Goal: Information Seeking & Learning: Learn about a topic

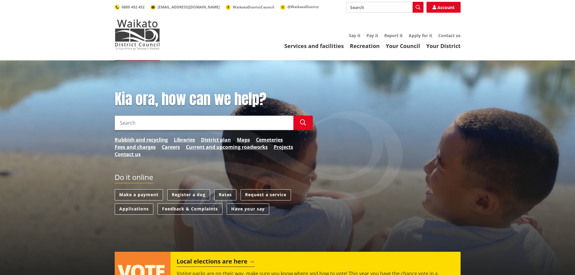
click at [227, 194] on link "Rates" at bounding box center [225, 194] width 22 height 11
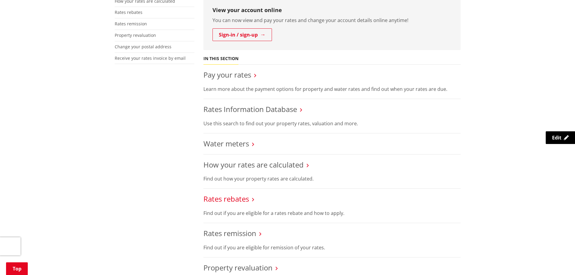
scroll to position [211, 0]
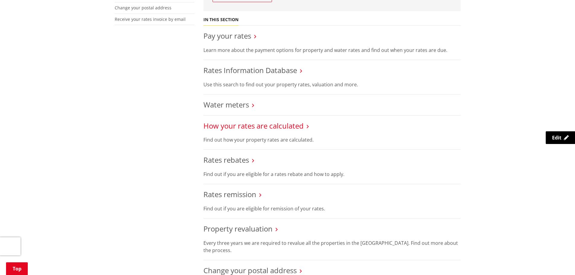
click at [230, 129] on link "How your rates are calculated" at bounding box center [254, 126] width 100 height 10
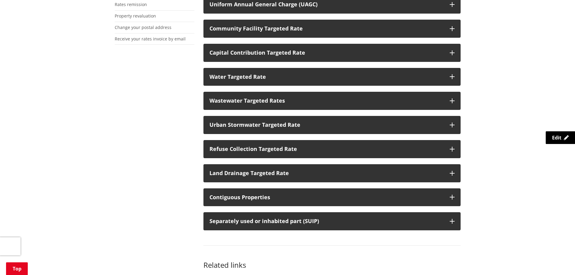
scroll to position [181, 0]
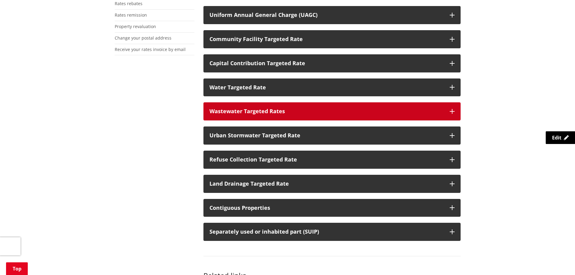
click at [244, 113] on div "Wastewater Targeted Rates" at bounding box center [327, 111] width 234 height 6
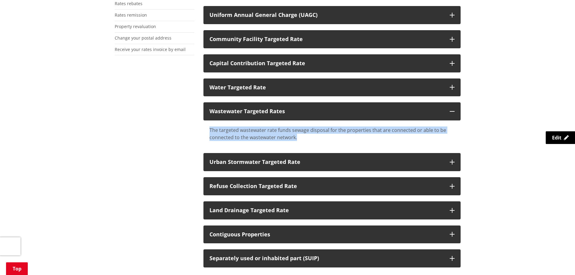
drag, startPoint x: 300, startPoint y: 139, endPoint x: 197, endPoint y: 127, distance: 104.0
click at [197, 127] on div "More from this section Rates Pay your rates Rates Information Database Water me…" at bounding box center [287, 170] width 355 height 458
click at [231, 131] on div "The targeted wastewater rate funds sewage disposal for the properties that are …" at bounding box center [332, 134] width 245 height 14
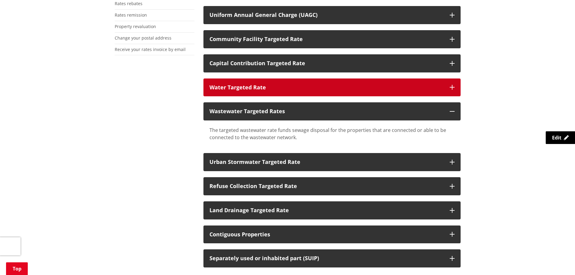
click at [233, 91] on button "Water Targeted Rate" at bounding box center [332, 88] width 257 height 18
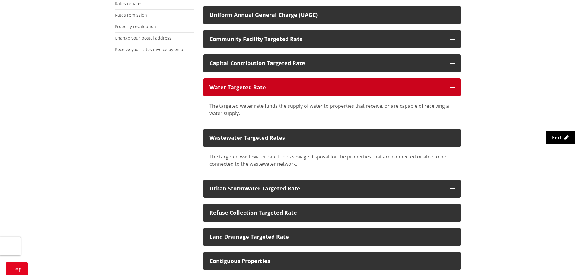
scroll to position [0, 0]
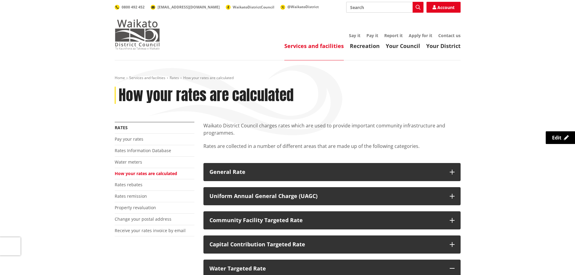
click at [139, 47] on img at bounding box center [137, 34] width 45 height 30
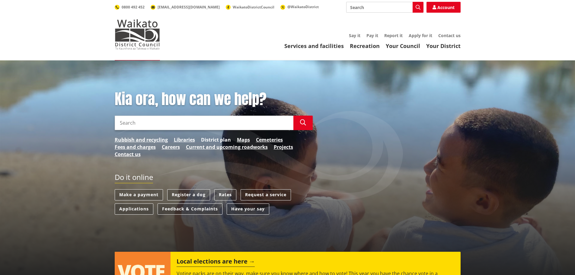
click at [216, 139] on link "District plan" at bounding box center [216, 139] width 30 height 7
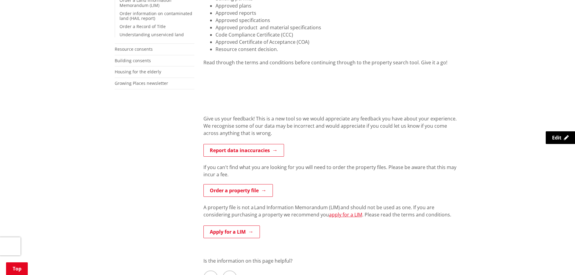
scroll to position [181, 0]
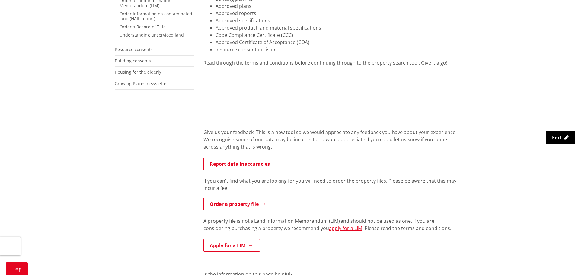
click at [91, 151] on div "Home Services and facilities Consents, building and property Property and land …" at bounding box center [287, 123] width 575 height 489
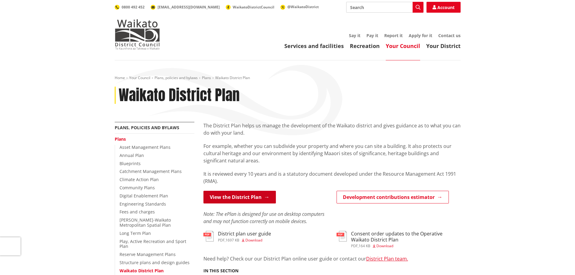
click at [228, 201] on link "View the District Plan" at bounding box center [240, 197] width 72 height 13
